Goal: Task Accomplishment & Management: Complete application form

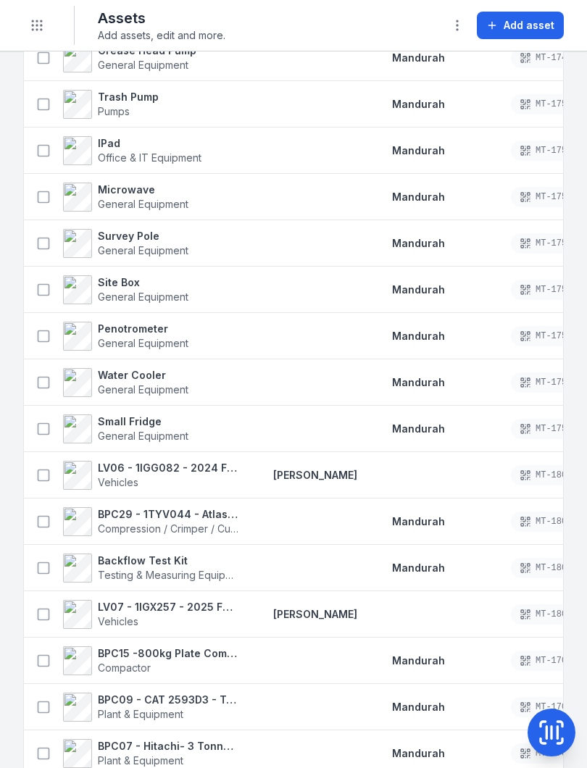
scroll to position [1723, 0]
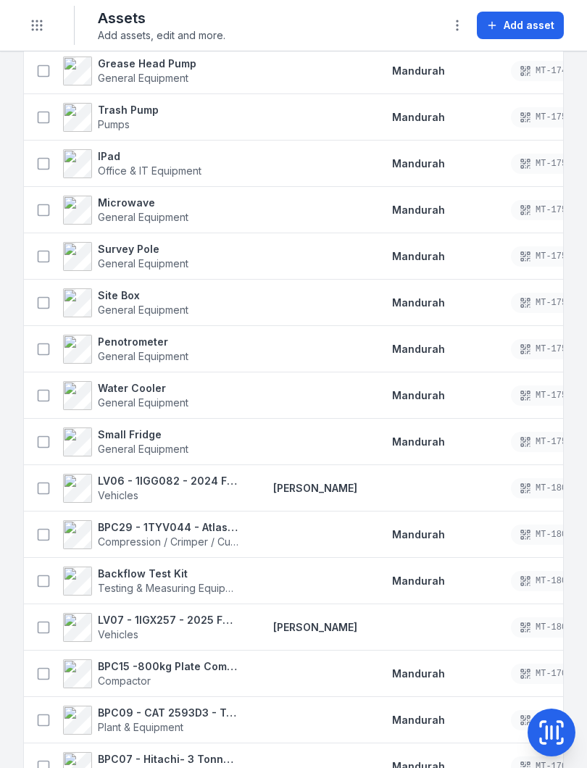
click at [46, 623] on icon at bounding box center [43, 627] width 14 height 14
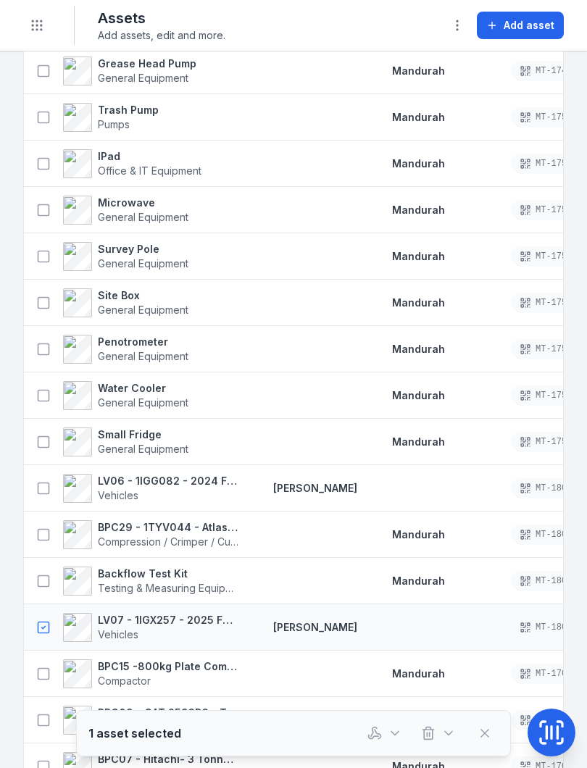
click at [555, 728] on icon at bounding box center [551, 732] width 29 height 29
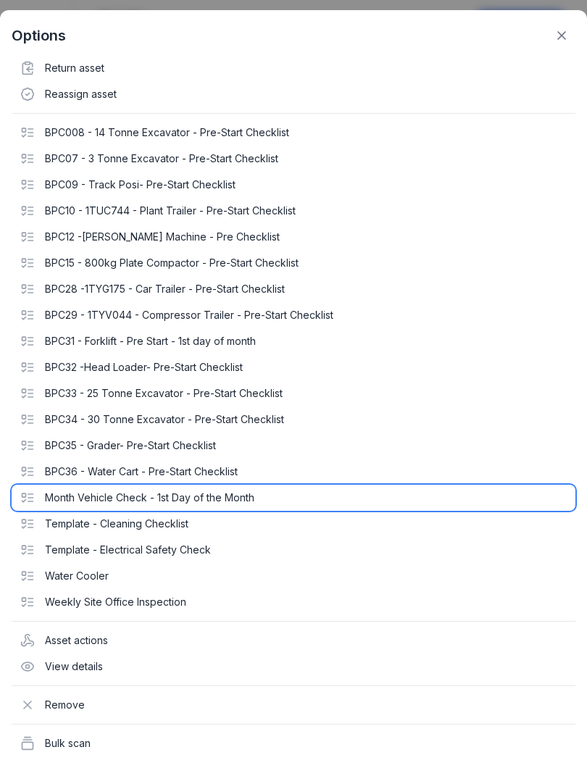
click at [248, 497] on div "Month Vehicle Check - 1st Day of the Month" at bounding box center [293, 497] width 563 height 26
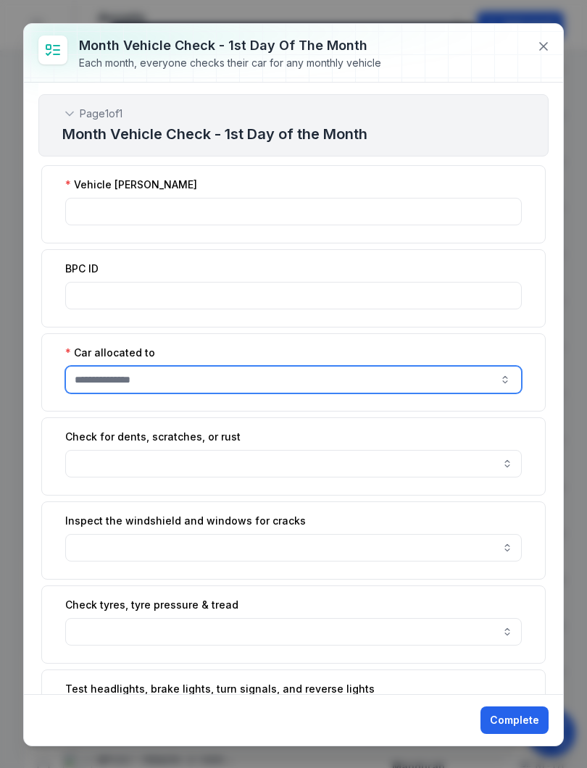
click at [480, 374] on input ":r1a:-form-item-label" at bounding box center [293, 380] width 456 height 28
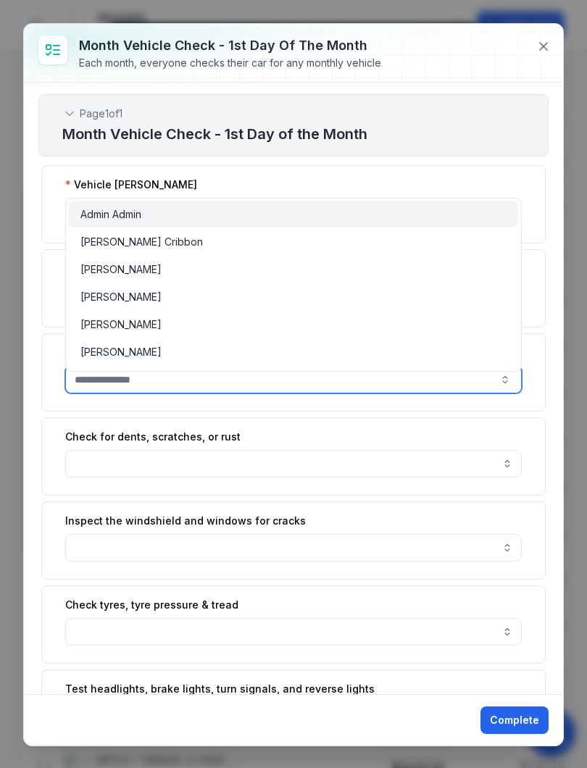
click at [503, 380] on button "button" at bounding box center [504, 380] width 33 height 28
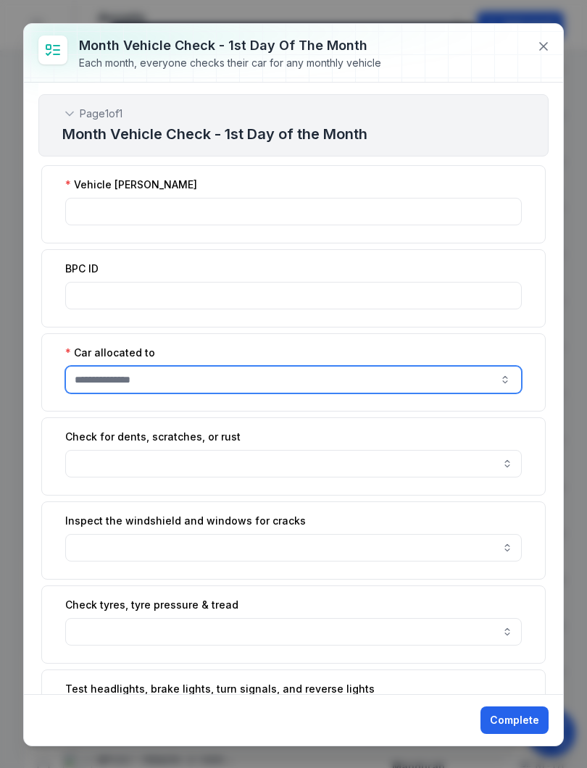
click at [508, 373] on button "button" at bounding box center [504, 380] width 33 height 28
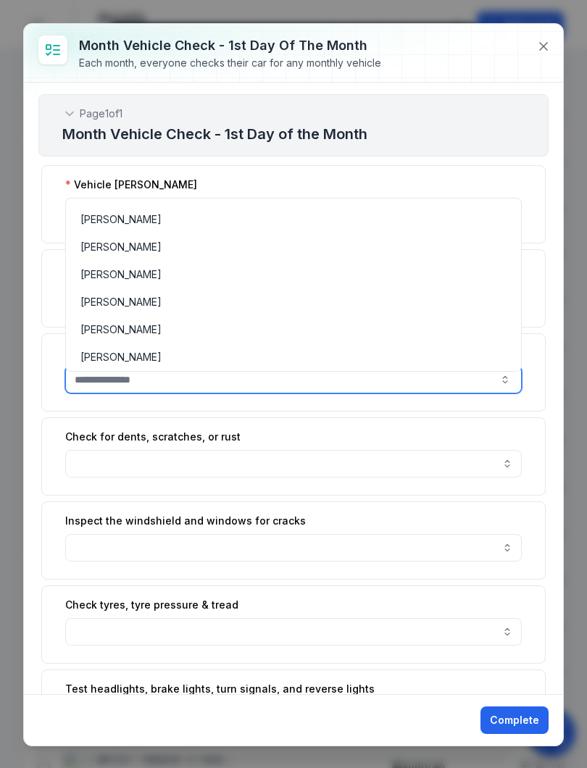
scroll to position [123, 0]
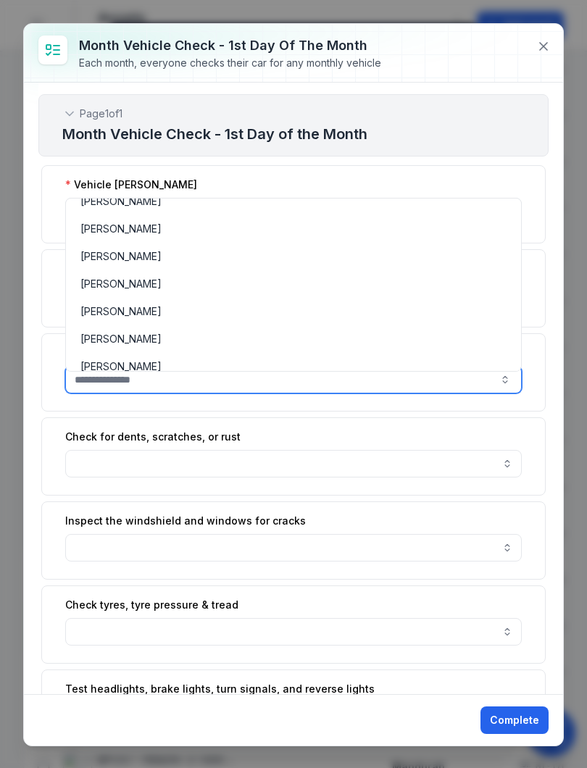
click at [290, 292] on div "[PERSON_NAME]" at bounding box center [293, 284] width 449 height 26
type input "**********"
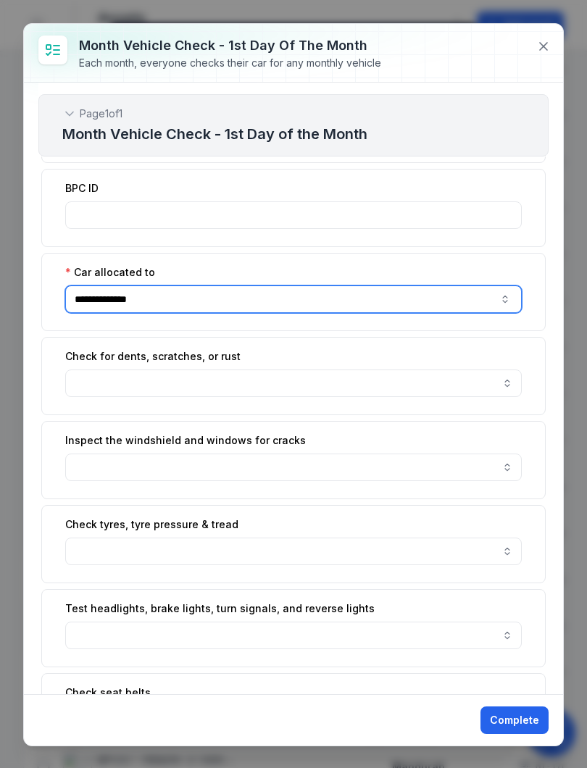
scroll to position [89, 0]
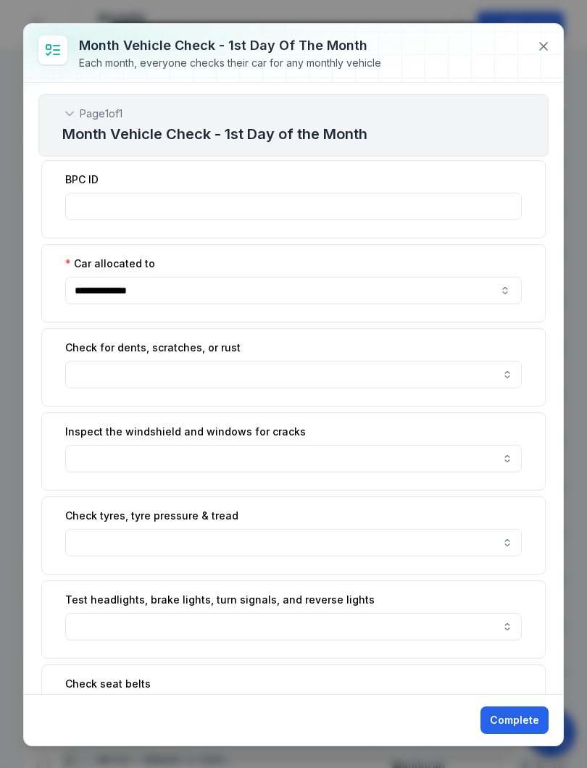
click at [514, 370] on button "button" at bounding box center [293, 375] width 456 height 28
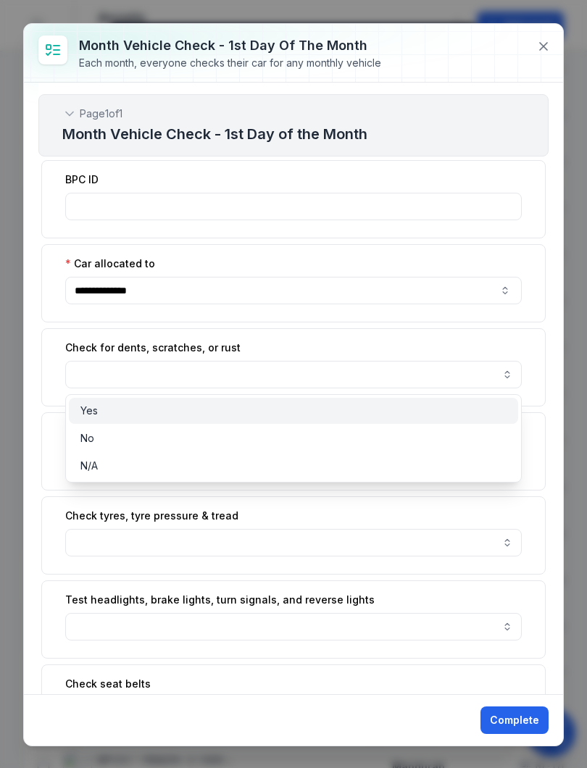
click at [409, 419] on div "Yes" at bounding box center [293, 411] width 449 height 26
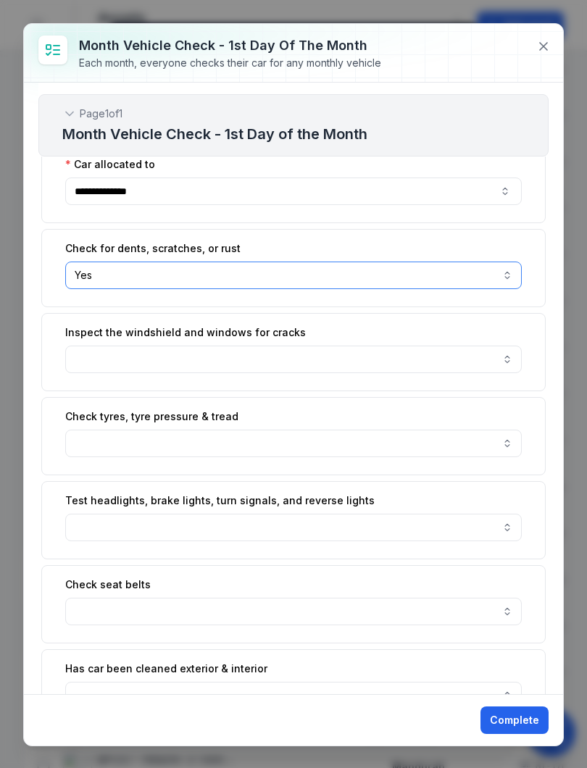
scroll to position [189, 0]
click at [507, 368] on button "button" at bounding box center [293, 359] width 456 height 28
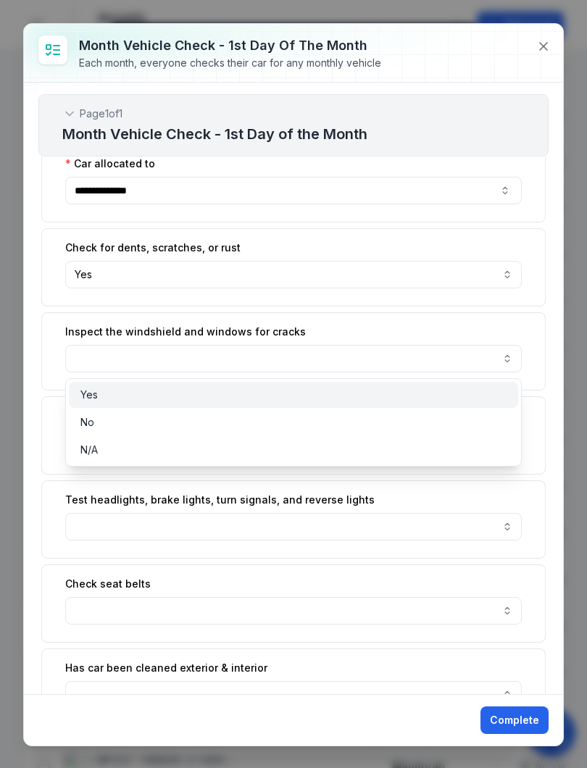
click at [467, 394] on div "Yes" at bounding box center [293, 394] width 426 height 14
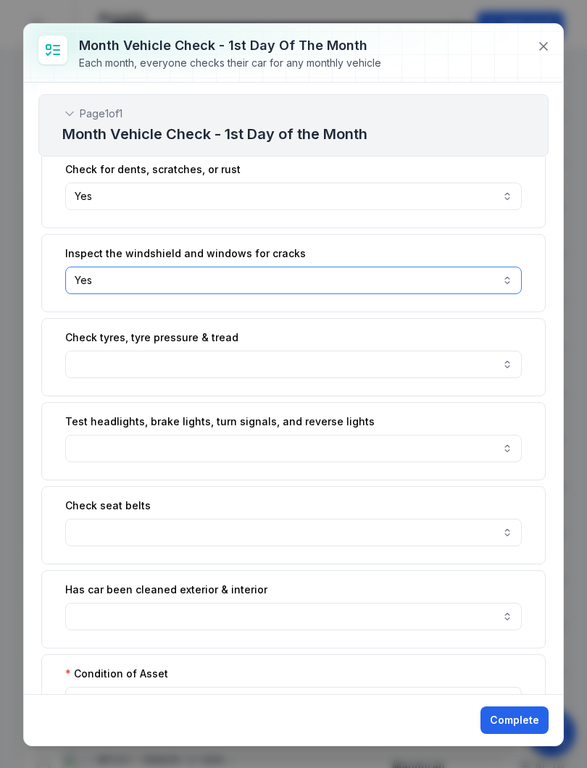
scroll to position [268, 0]
click at [512, 359] on button "button" at bounding box center [293, 364] width 456 height 28
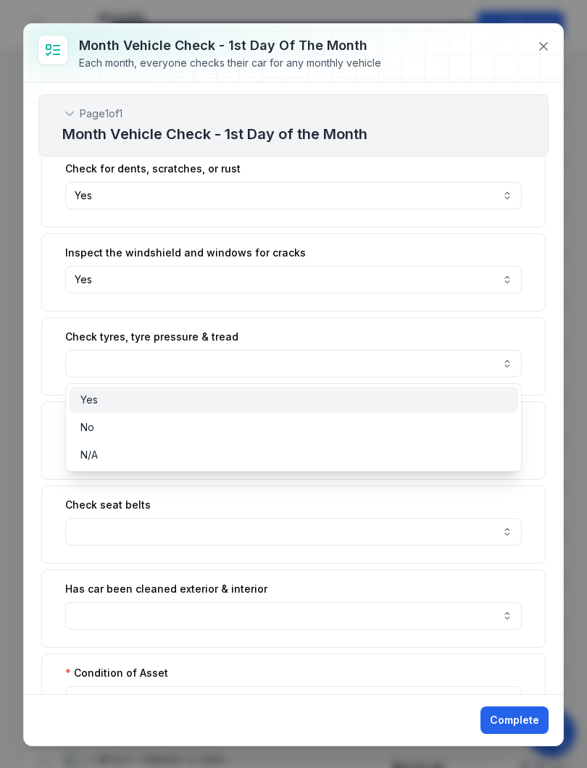
click at [458, 389] on div "Yes" at bounding box center [293, 400] width 449 height 26
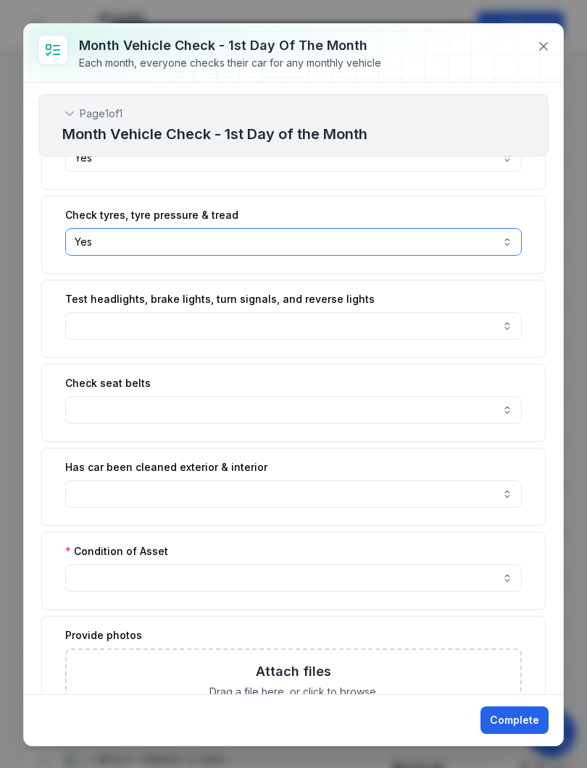
scroll to position [393, 0]
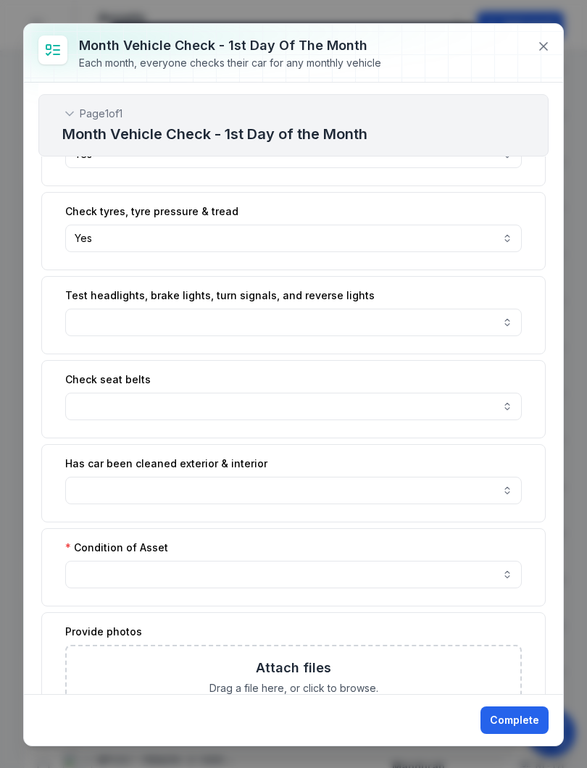
click at [510, 327] on button "button" at bounding box center [293, 322] width 456 height 28
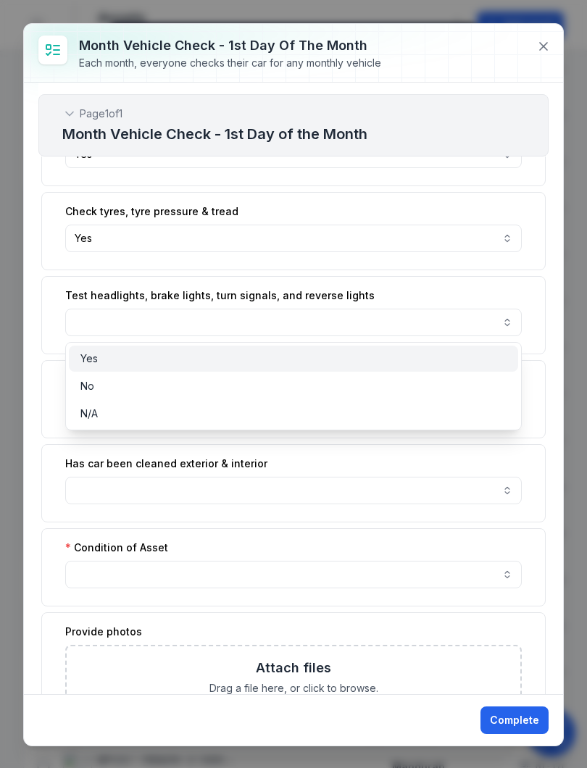
click at [454, 353] on div "Yes" at bounding box center [293, 358] width 426 height 14
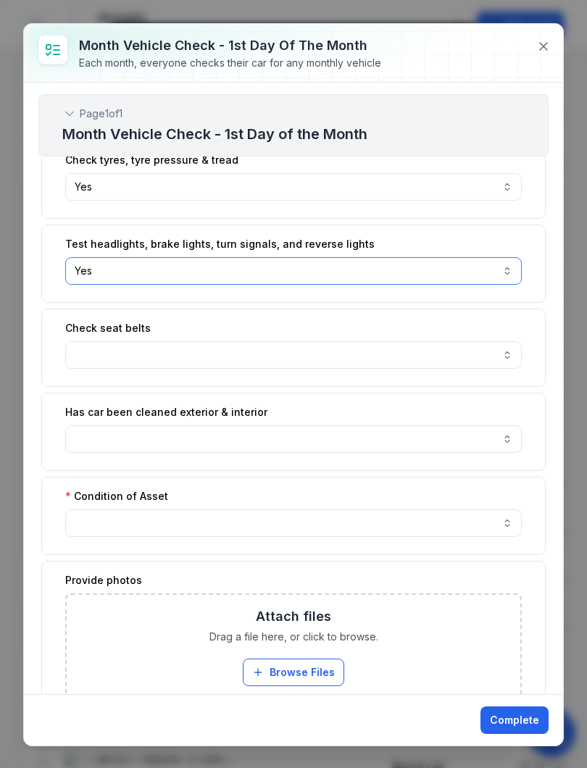
scroll to position [446, 0]
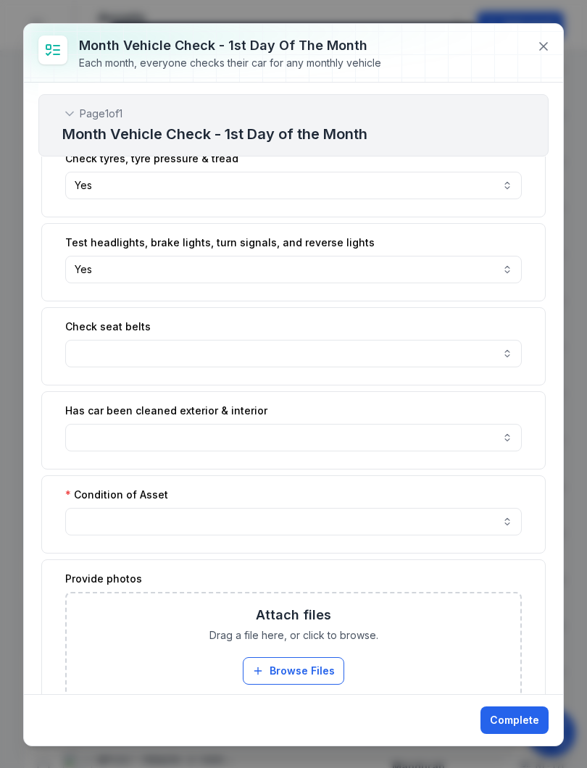
click at [517, 348] on button "button" at bounding box center [293, 354] width 456 height 28
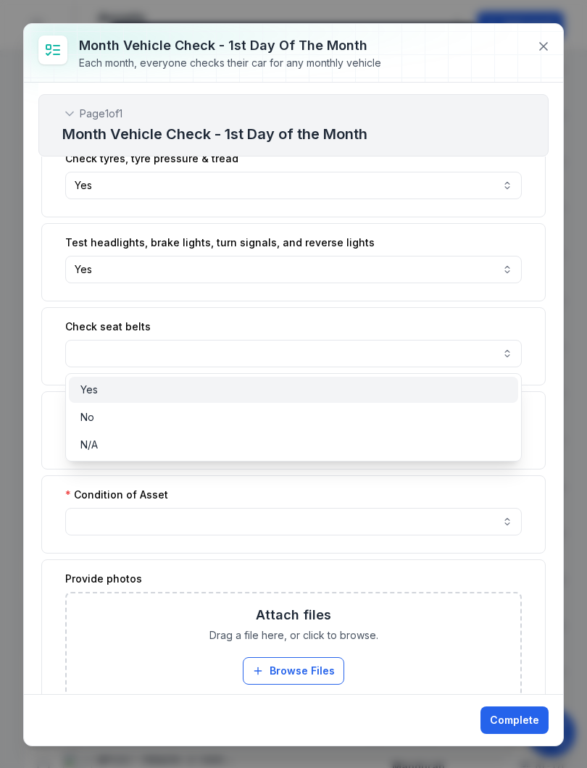
click at [450, 398] on div "Yes" at bounding box center [293, 390] width 449 height 26
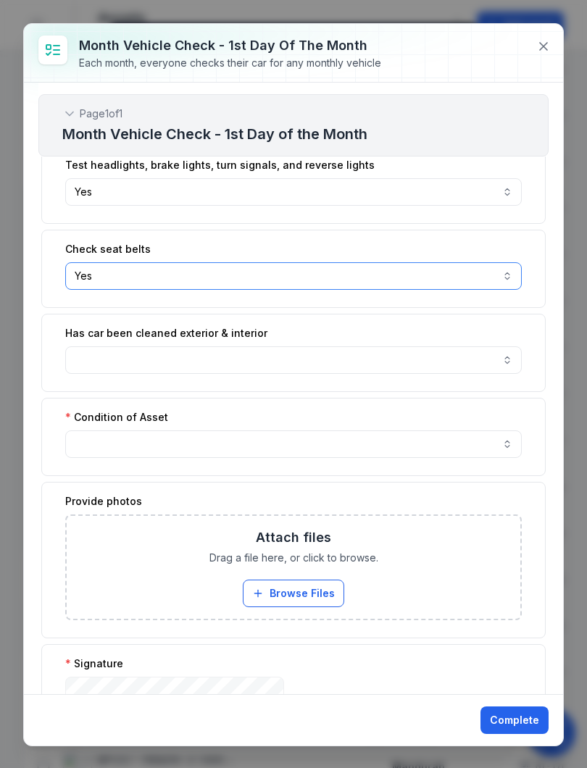
scroll to position [526, 0]
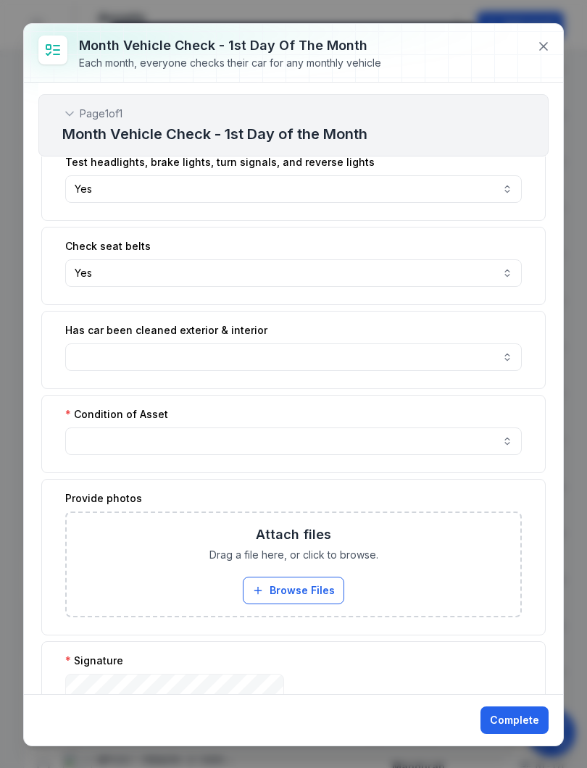
click at [508, 360] on button "button" at bounding box center [293, 357] width 456 height 28
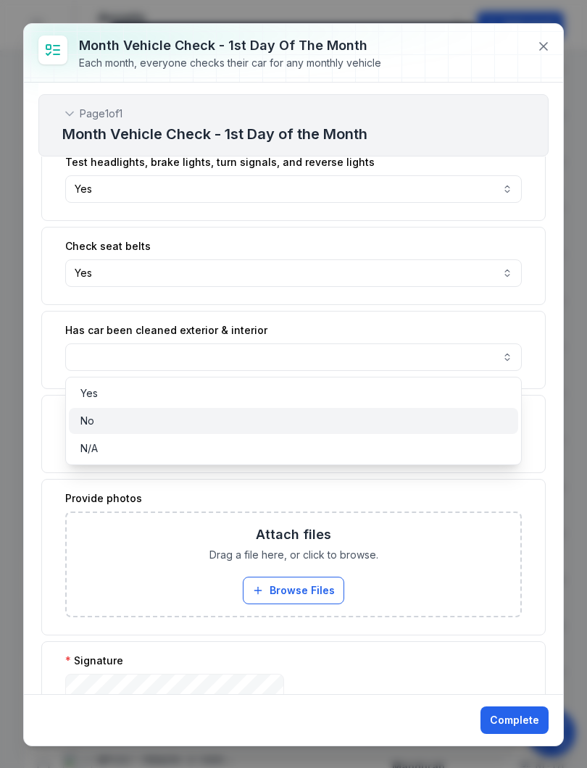
click at [467, 410] on div "No" at bounding box center [293, 421] width 449 height 26
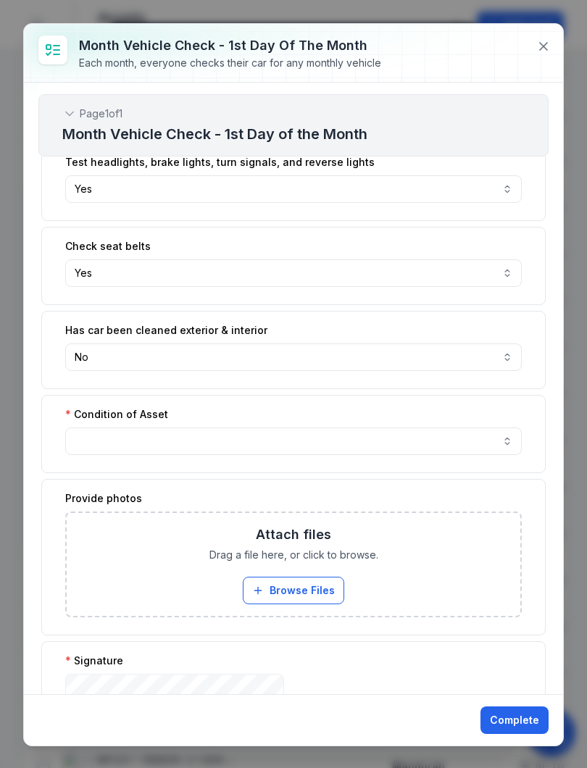
click at [507, 353] on button "No **" at bounding box center [293, 357] width 456 height 28
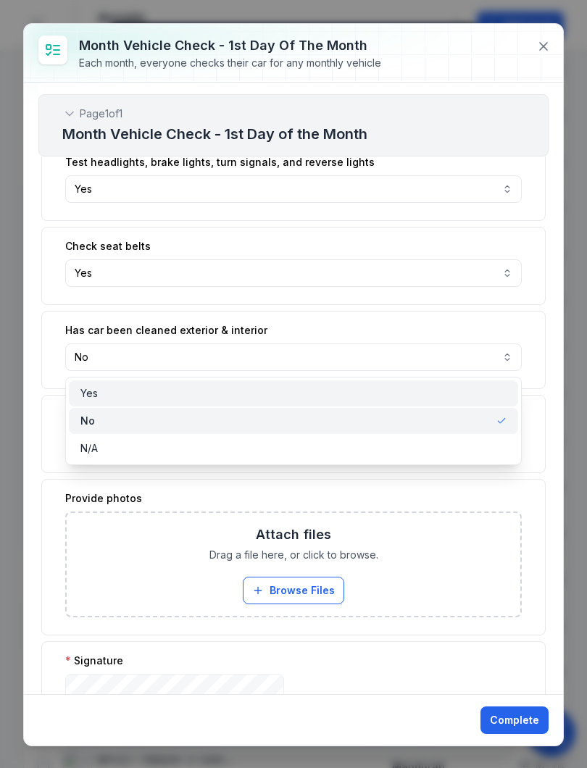
click at [471, 390] on div "Yes" at bounding box center [293, 393] width 426 height 14
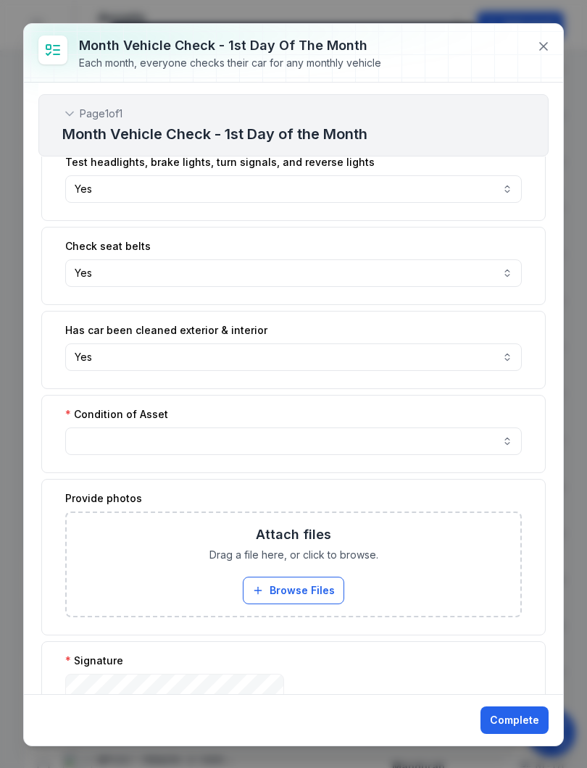
click at [518, 434] on button "button" at bounding box center [293, 441] width 456 height 28
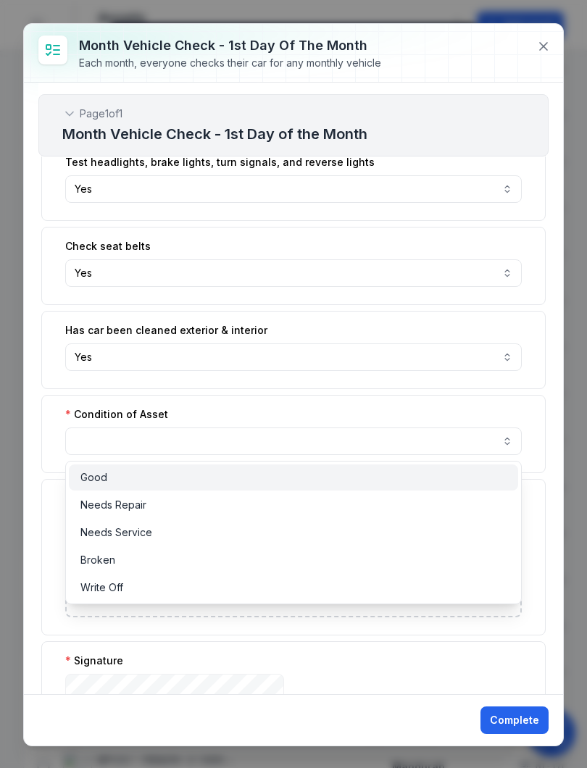
click at [442, 464] on div "Good" at bounding box center [293, 477] width 449 height 26
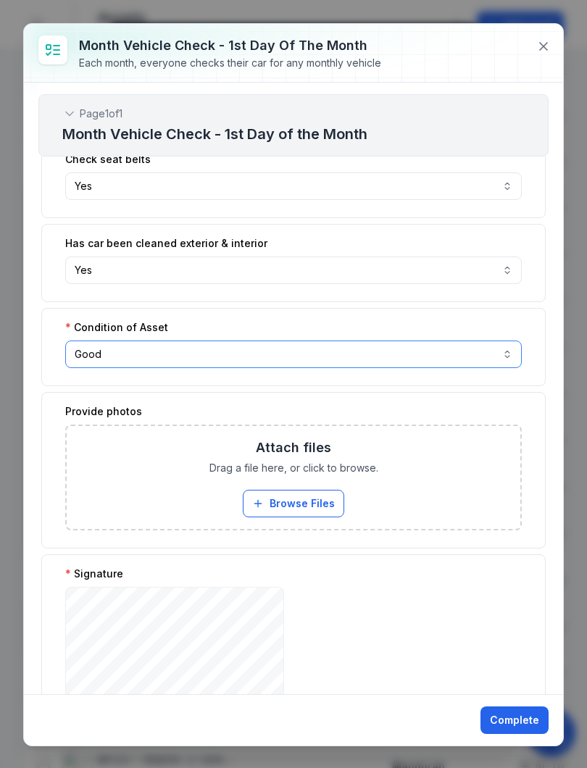
scroll to position [614, 0]
click at [306, 499] on button "Browse Files" at bounding box center [293, 503] width 101 height 28
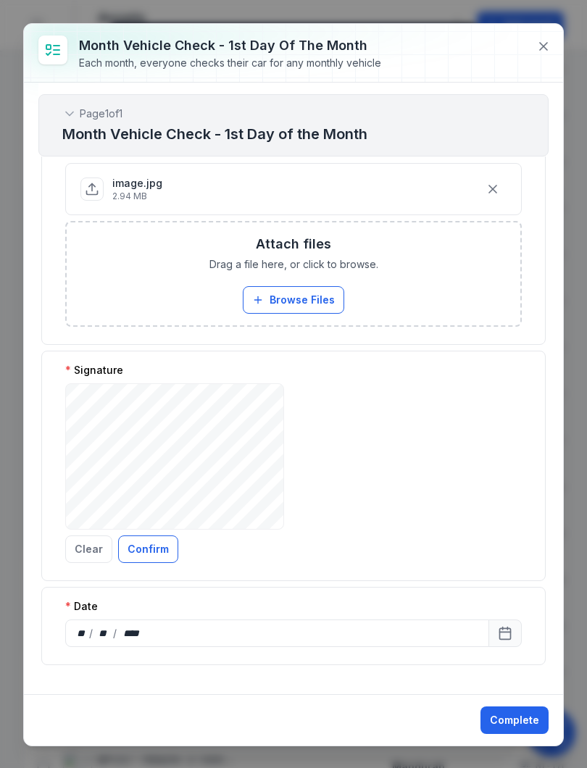
scroll to position [875, 0]
click at [88, 551] on button "Clear" at bounding box center [88, 549] width 47 height 28
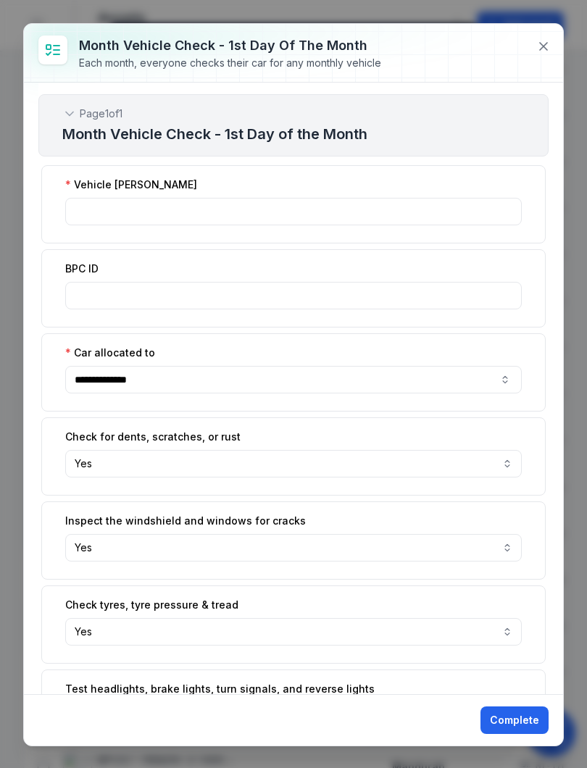
scroll to position [0, 0]
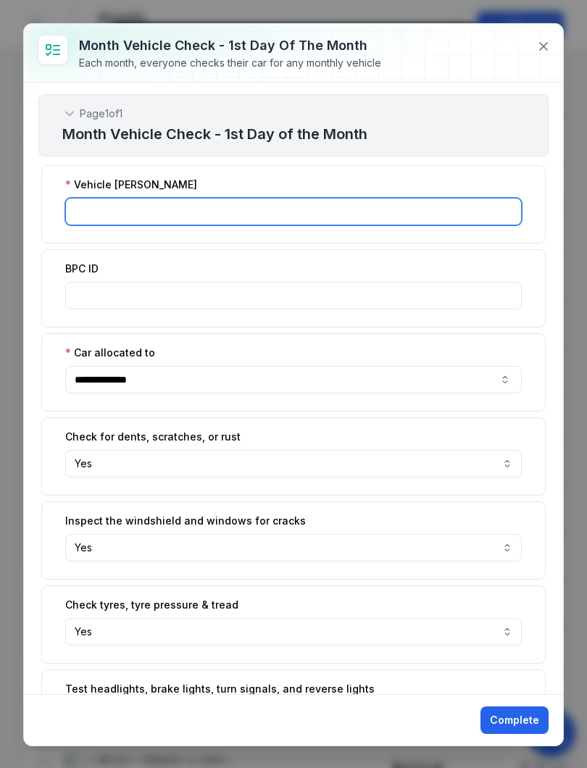
click at [377, 204] on input ":r18:-form-item-label" at bounding box center [293, 212] width 456 height 28
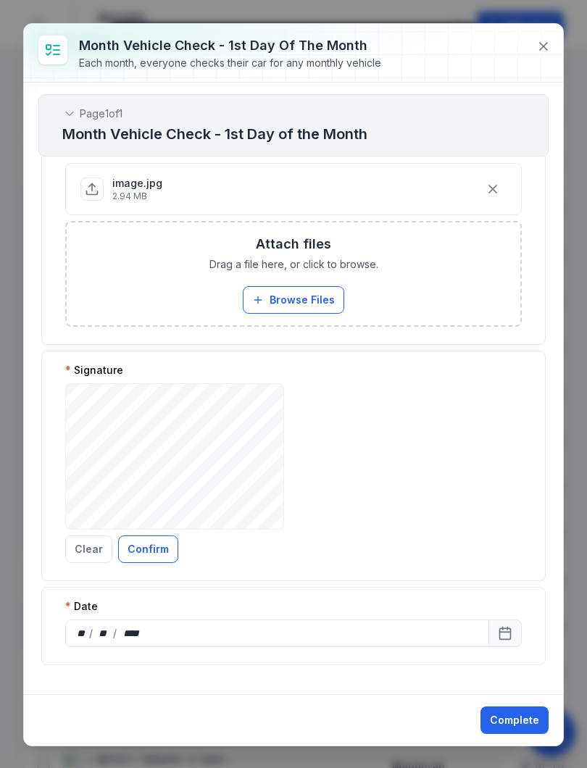
scroll to position [875, 0]
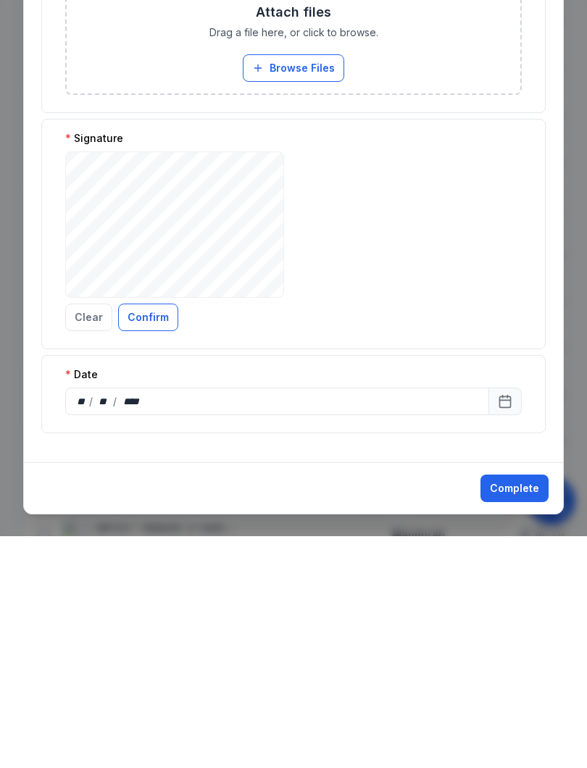
type input "*******"
click at [513, 706] on button "Complete" at bounding box center [514, 720] width 68 height 28
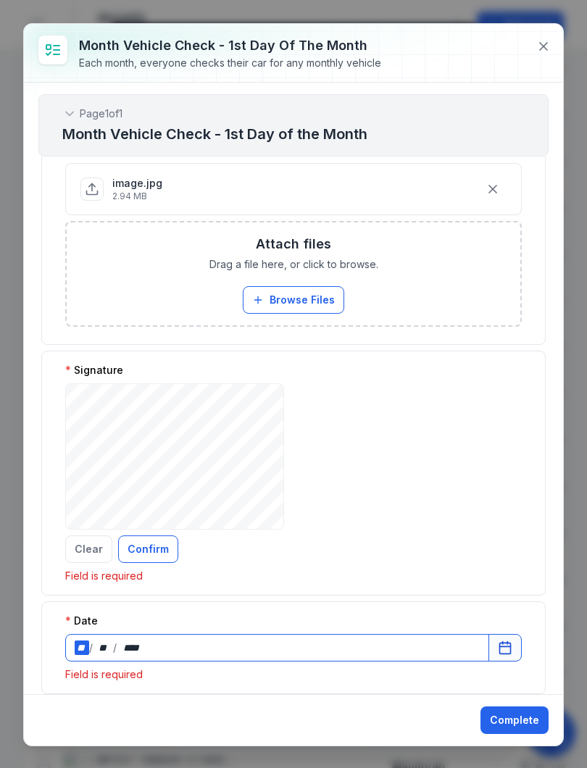
click at [159, 634] on div "** / ** / ****" at bounding box center [277, 648] width 424 height 28
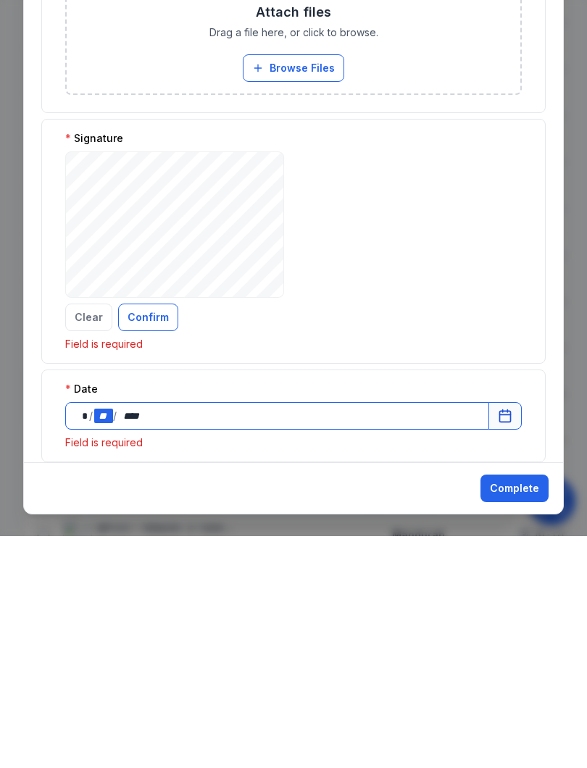
click at [106, 640] on div "**" at bounding box center [104, 647] width 20 height 14
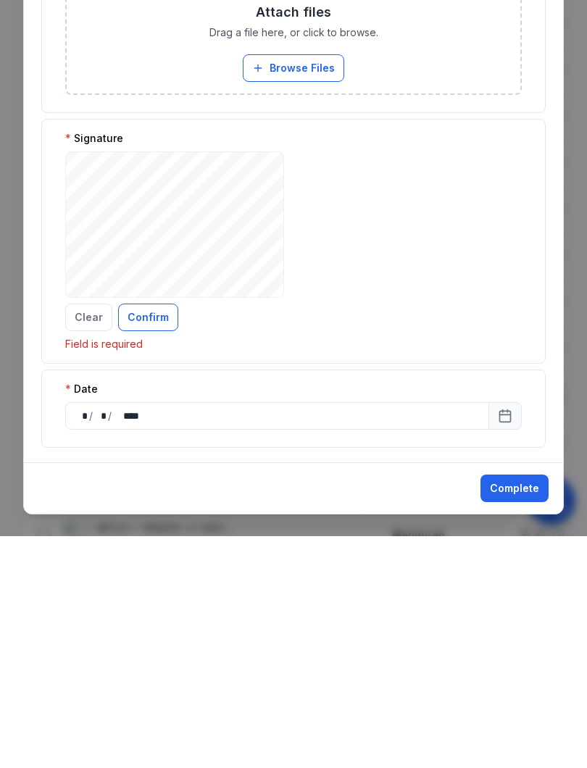
click at [514, 706] on button "Complete" at bounding box center [514, 720] width 68 height 28
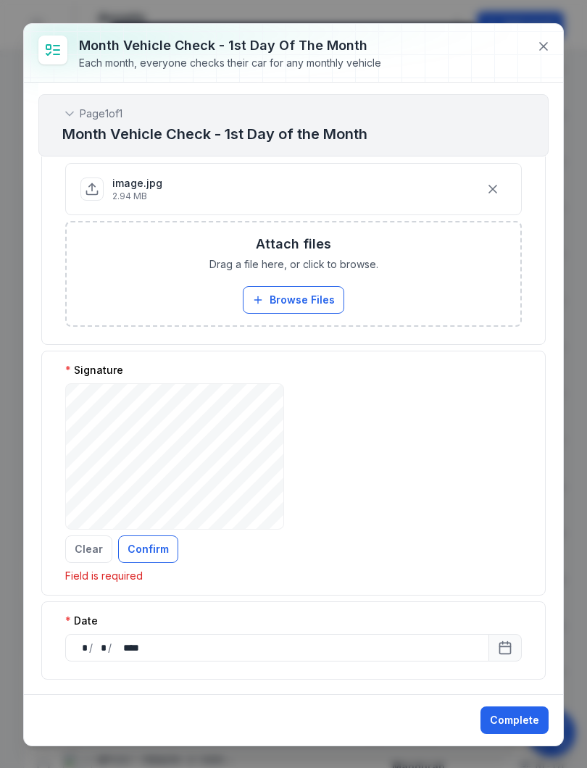
click at [151, 550] on button "Confirm" at bounding box center [148, 549] width 60 height 28
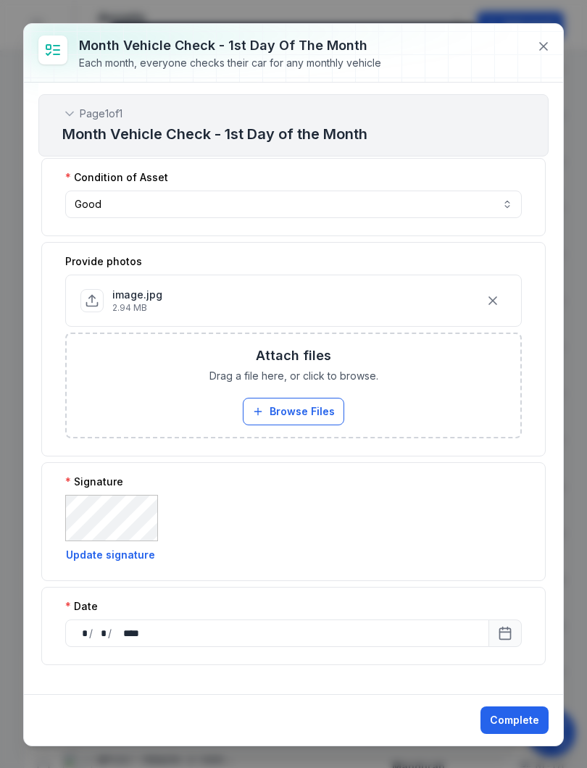
click at [517, 720] on button "Complete" at bounding box center [514, 720] width 68 height 28
